Goal: Transaction & Acquisition: Purchase product/service

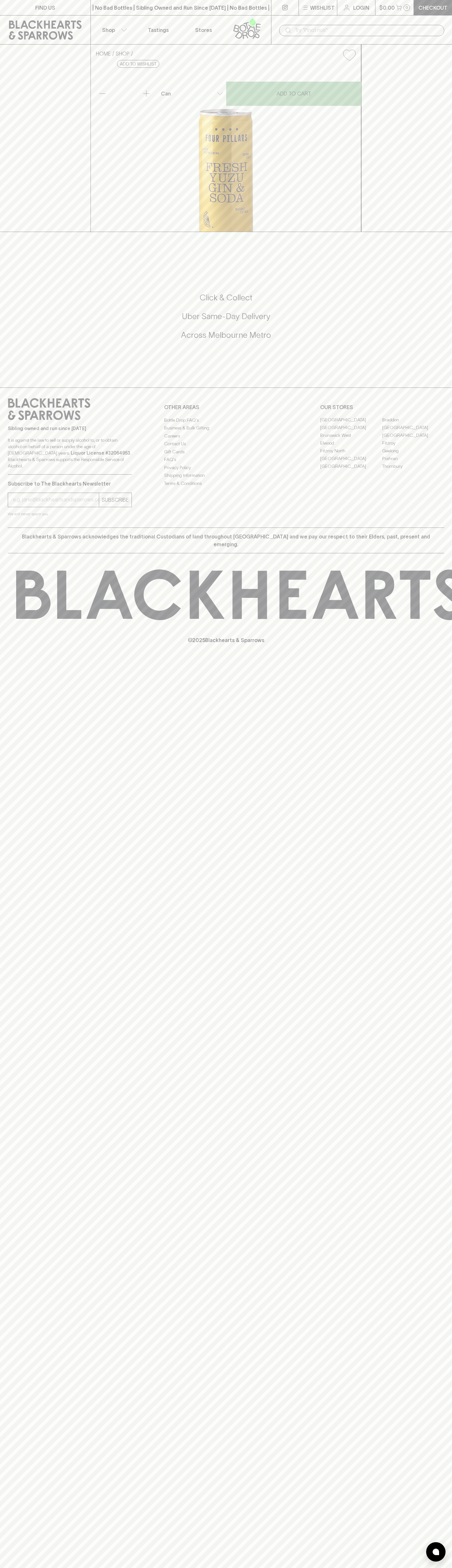
click at [131, 12] on div "| No Bad Bottles | Sibling Owned and Run Since [DATE] | No Bad Bottles | Siblin…" at bounding box center [180, 7] width 181 height 15
click at [425, 1017] on div "FIND US | No Bad Bottles | Sibling Owned and Run Since [DATE] | No Bad Bottles …" at bounding box center [226, 784] width 452 height 1568
click at [142, 1567] on html "FIND US | No Bad Bottles | Sibling Owned and Run Since [DATE] | No Bad Bottles …" at bounding box center [226, 784] width 452 height 1568
click at [15, 174] on div "HOME SHOP Four Pillars Fresh Yuzu Gin & Soda $9.00 Add to wishlist No Further D…" at bounding box center [226, 138] width 452 height 187
